Goal: Task Accomplishment & Management: Manage account settings

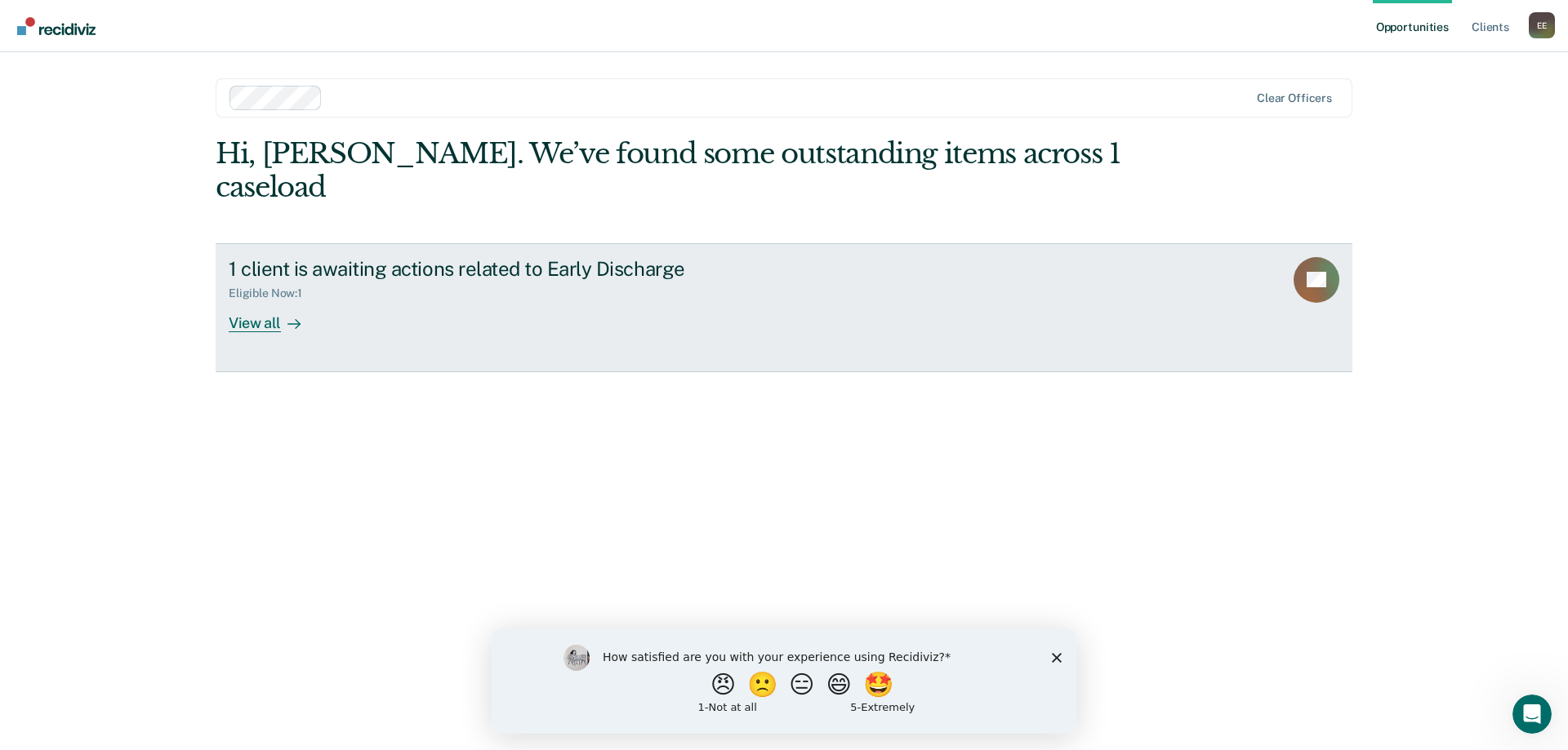
click at [246, 300] on div "View all" at bounding box center [274, 316] width 92 height 32
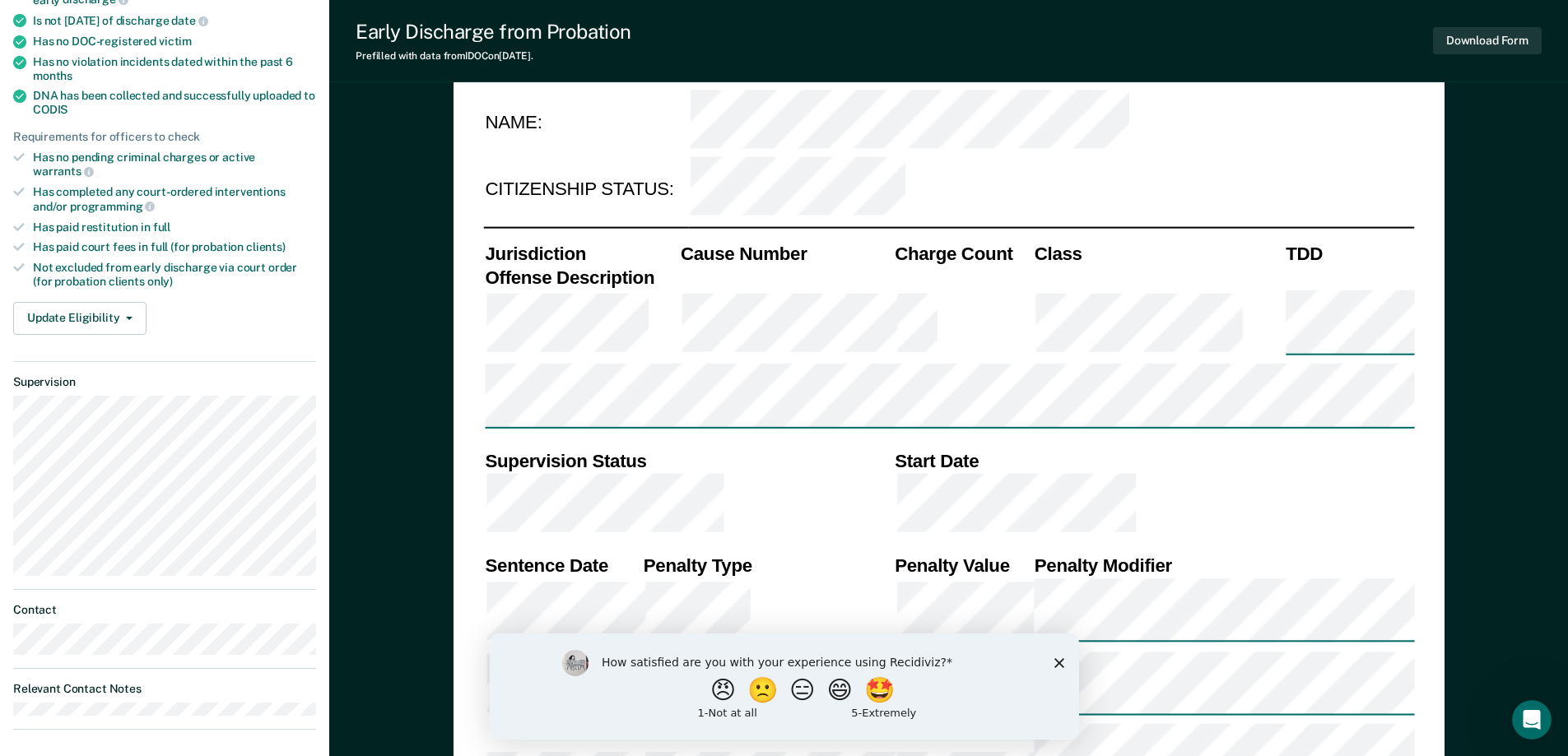
scroll to position [412, 0]
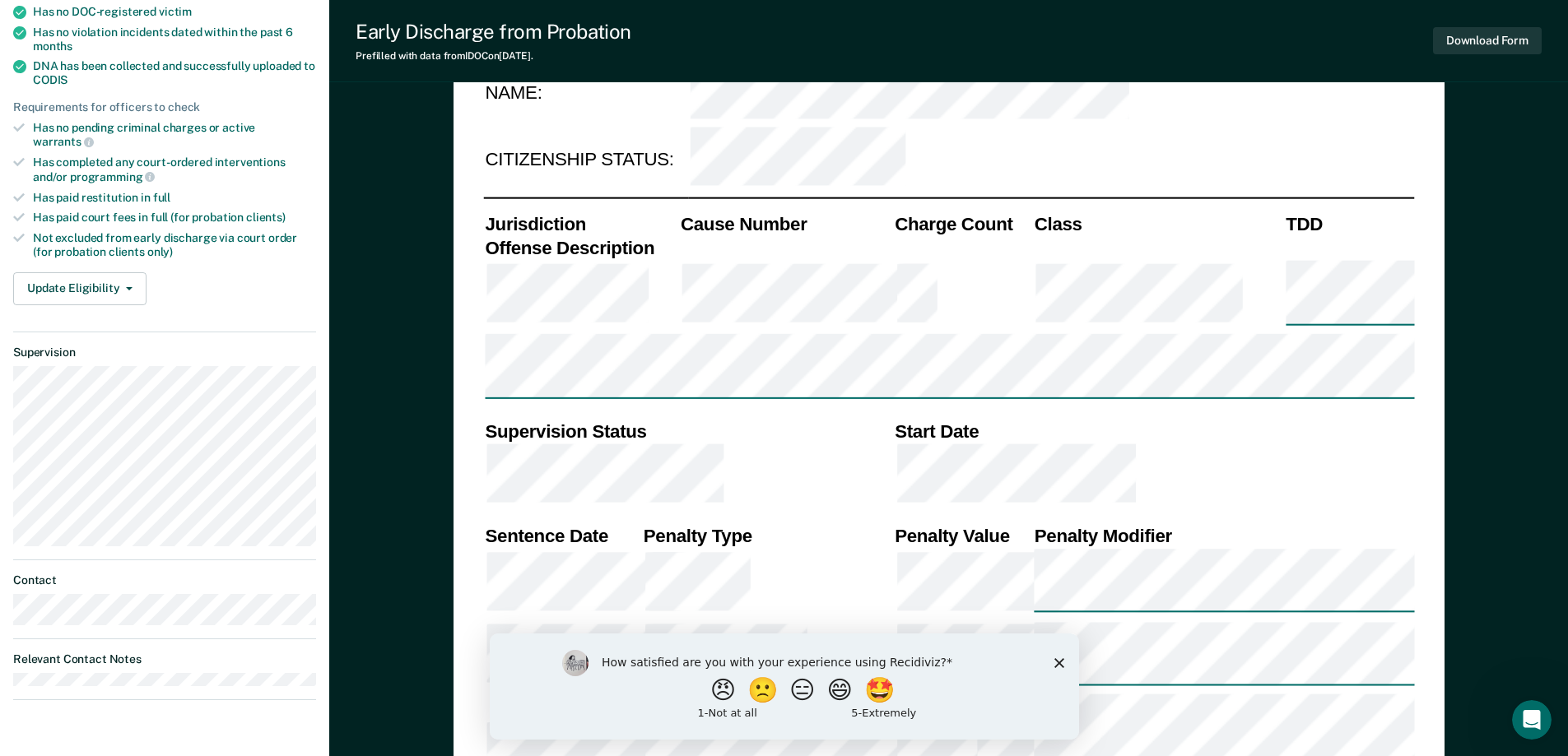
click at [1054, 661] on icon "Close survey" at bounding box center [1059, 663] width 10 height 10
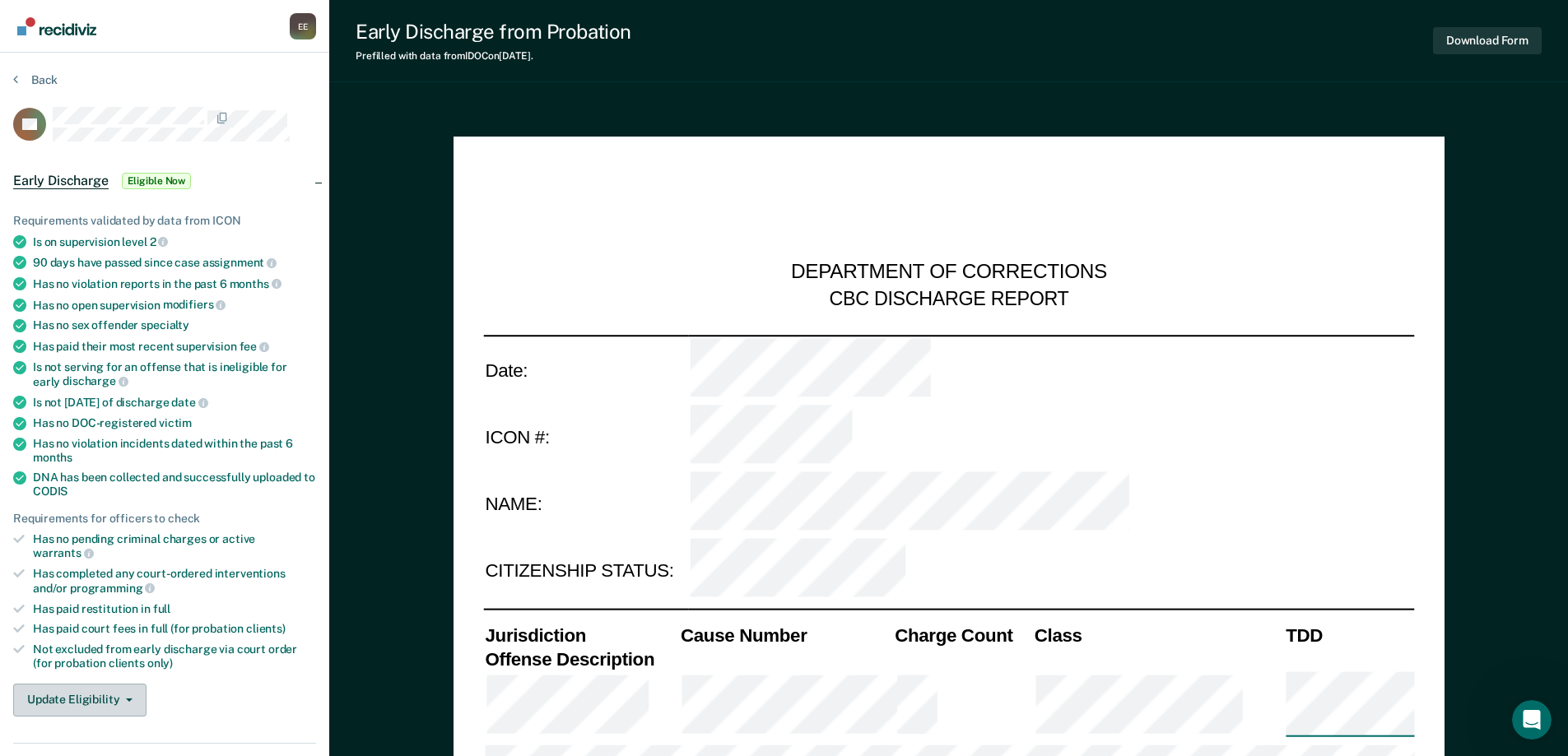
scroll to position [164, 0]
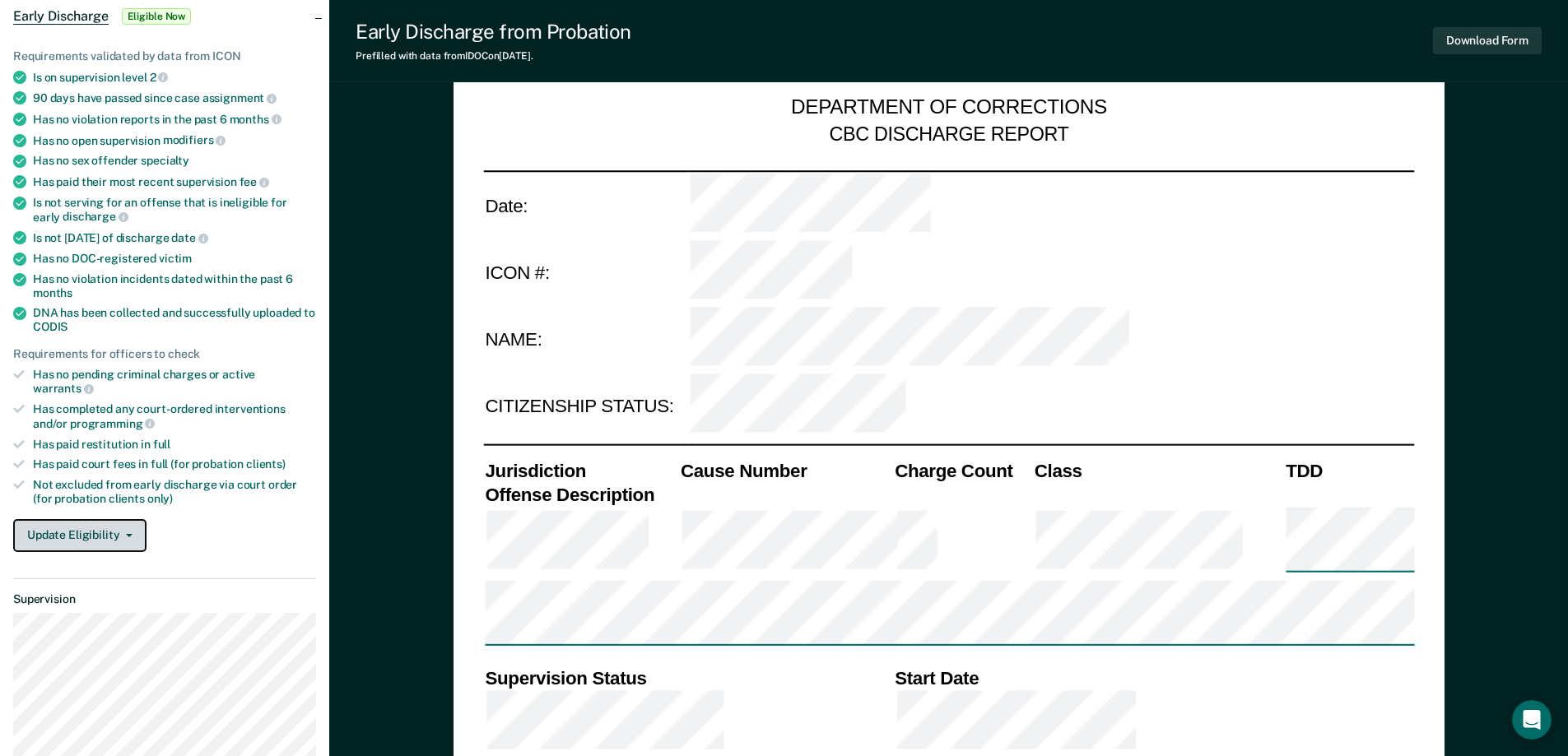
click at [124, 519] on button "Update Eligibility" at bounding box center [80, 535] width 134 height 32
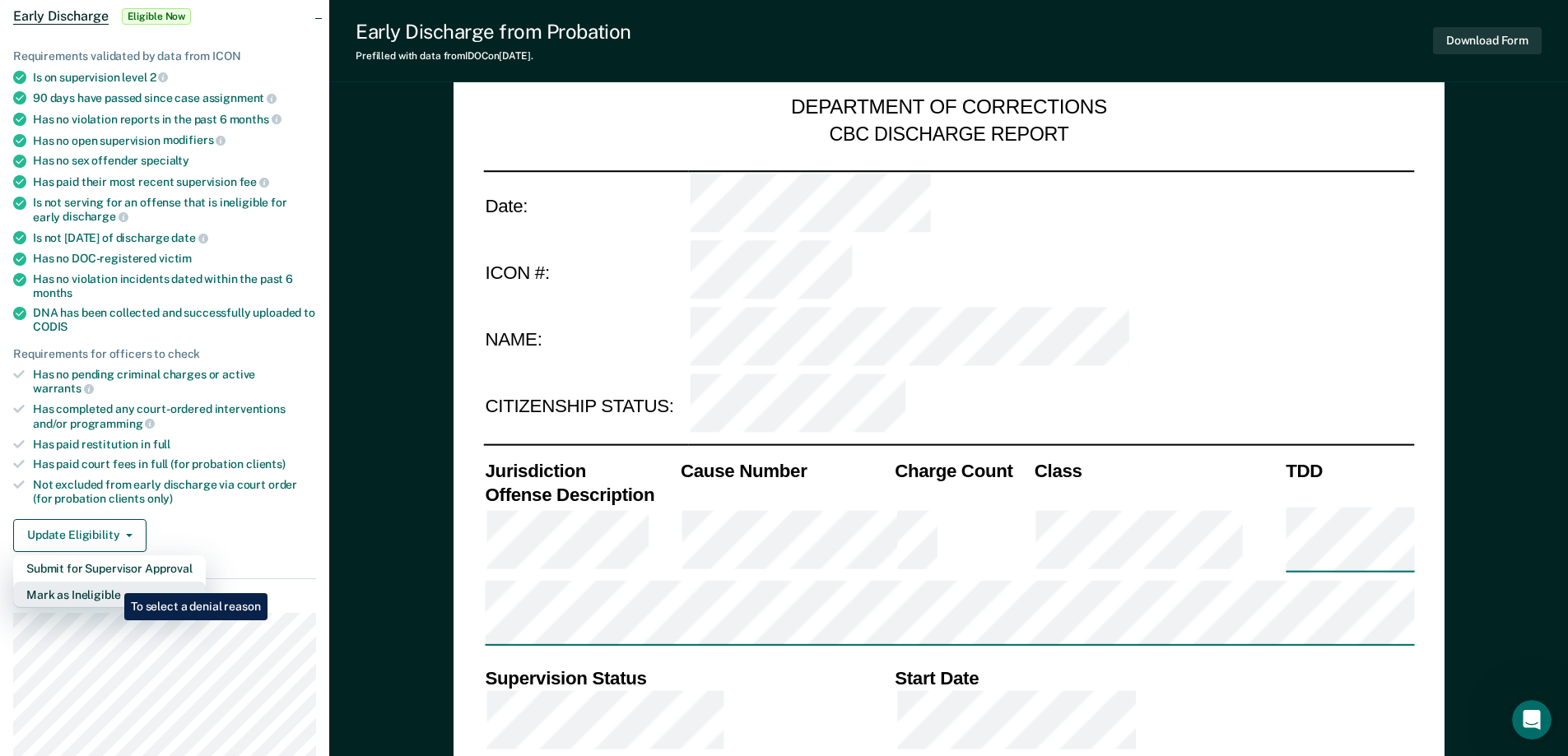
click at [112, 582] on button "Mark as Ineligible" at bounding box center [109, 595] width 193 height 27
type textarea "x"
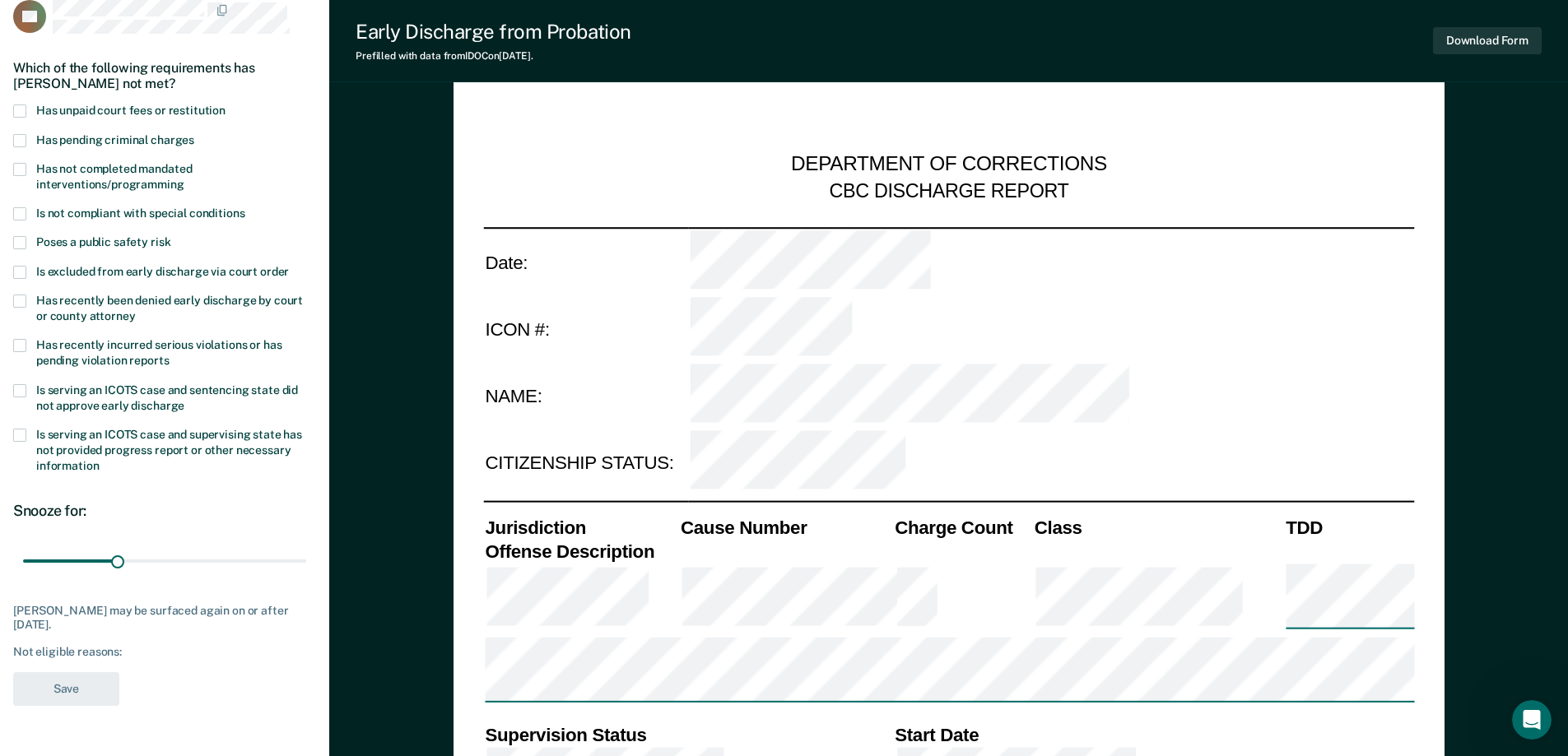
scroll to position [83, 0]
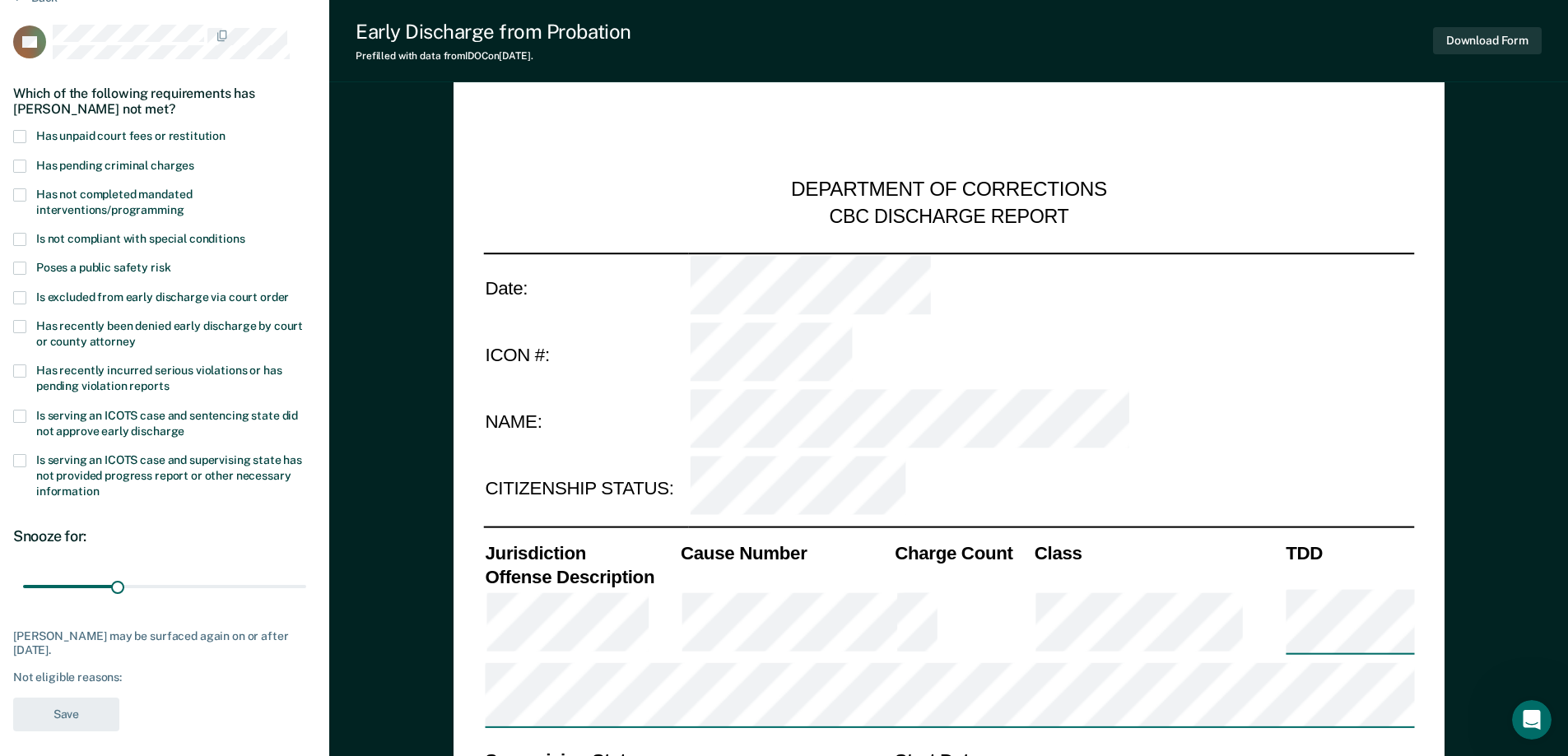
click at [21, 132] on span at bounding box center [19, 136] width 13 height 13
click at [225, 130] on input "Has unpaid court fees or restitution" at bounding box center [225, 130] width 0 height 0
drag, startPoint x: 50, startPoint y: 587, endPoint x: 95, endPoint y: 590, distance: 45.1
type input "90"
click at [95, 590] on input "range" at bounding box center [164, 586] width 283 height 29
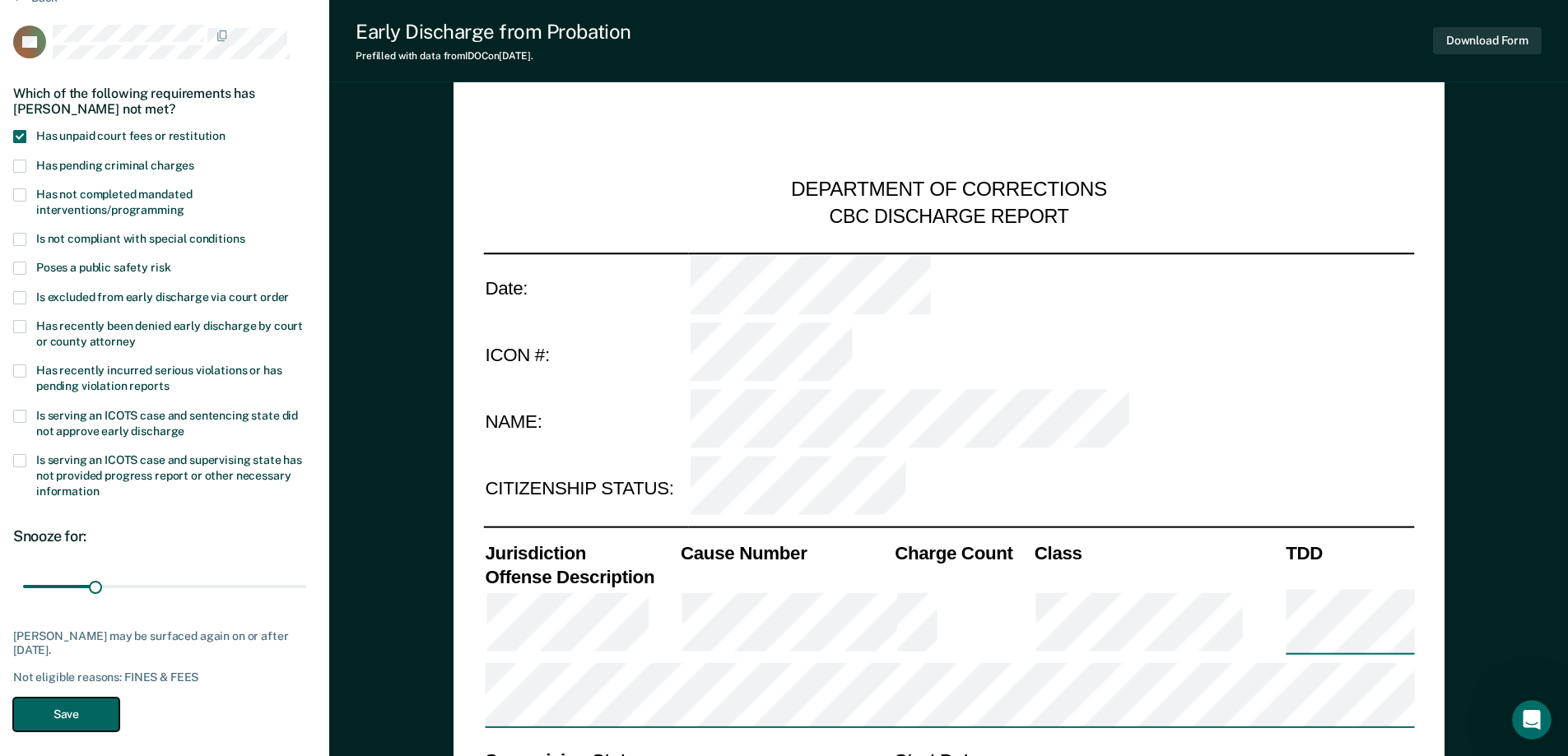
click at [67, 710] on button "Save" at bounding box center [66, 715] width 106 height 33
type textarea "x"
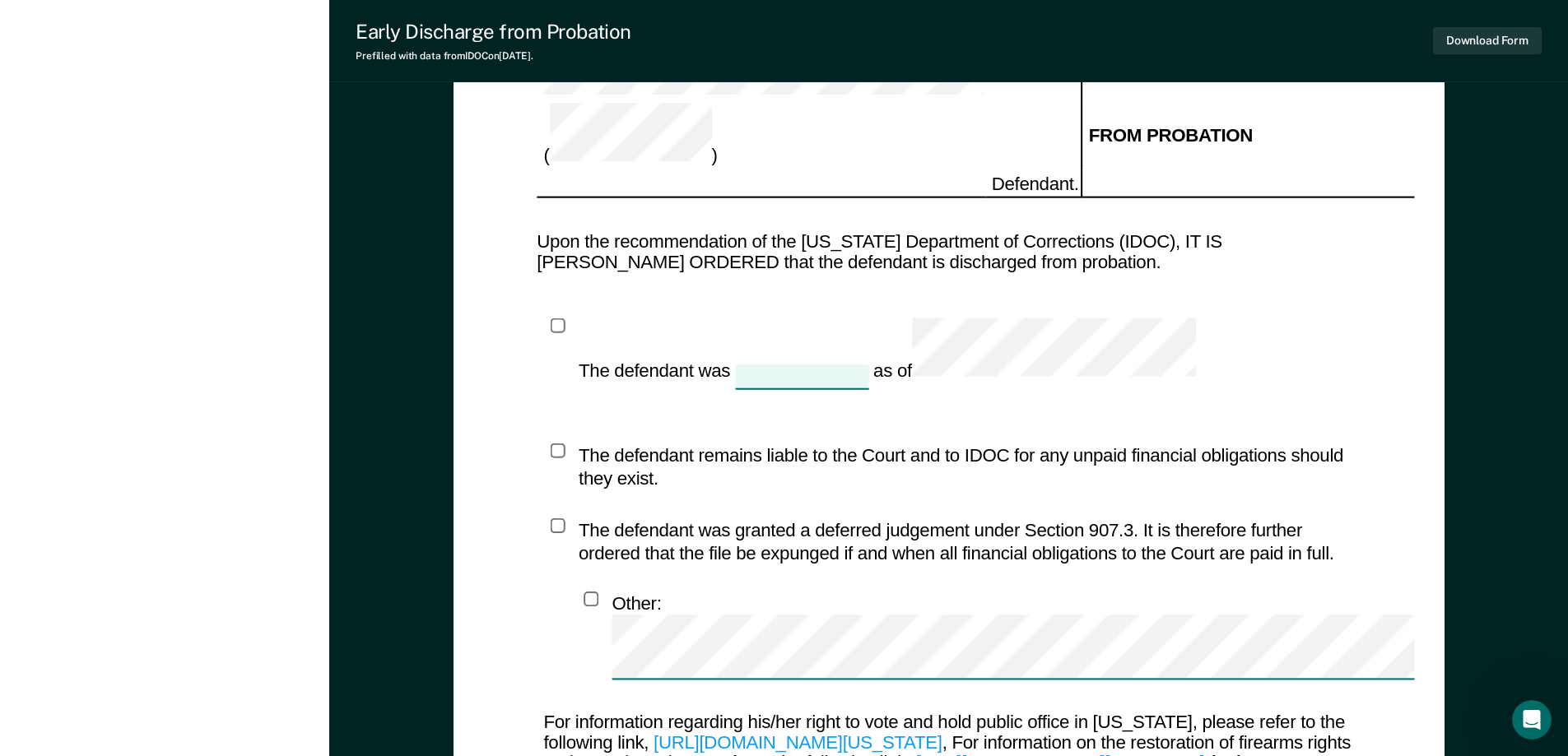
scroll to position [2265, 0]
